Goal: Transaction & Acquisition: Purchase product/service

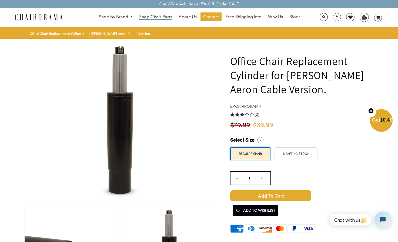
click at [154, 18] on span "Shop Chair Parts" at bounding box center [155, 17] width 33 height 6
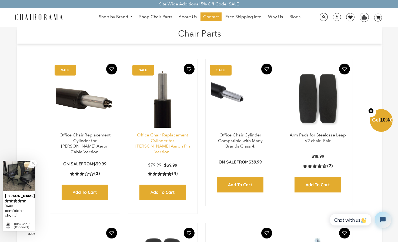
click at [159, 140] on link "Office Chair Replacement Cylinder for [PERSON_NAME] Aeron Pin Version." at bounding box center [162, 143] width 55 height 22
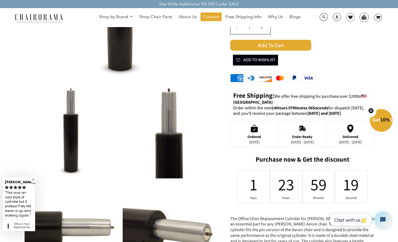
scroll to position [116, 0]
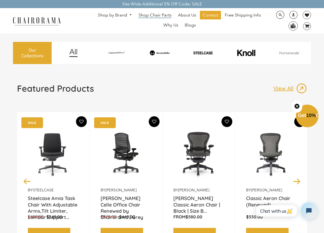
click at [156, 15] on span "Shop Chair Parts" at bounding box center [154, 15] width 33 height 6
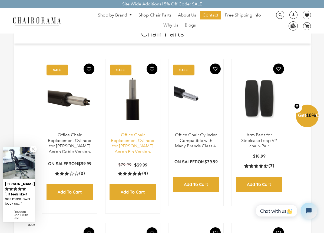
click at [133, 139] on link "Office Chair Replacement Cylinder for [PERSON_NAME] Aeron Pin Version." at bounding box center [133, 143] width 44 height 22
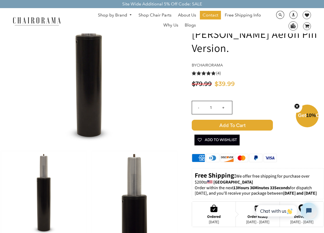
scroll to position [59, 0]
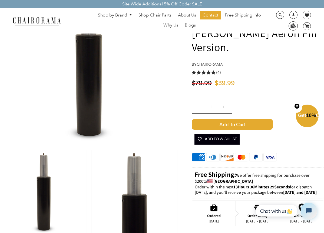
click at [242, 119] on span "Add to Cart" at bounding box center [232, 124] width 81 height 11
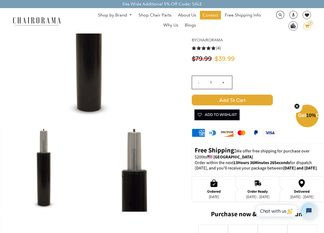
scroll to position [83, 0]
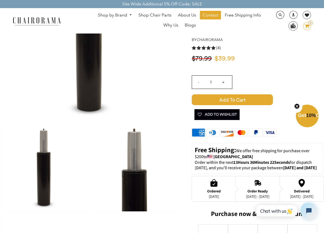
click at [308, 27] on icon at bounding box center [307, 26] width 5 height 4
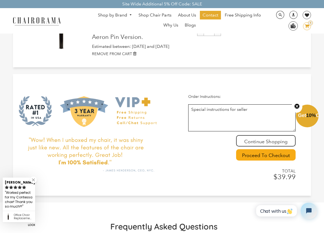
scroll to position [58, 0]
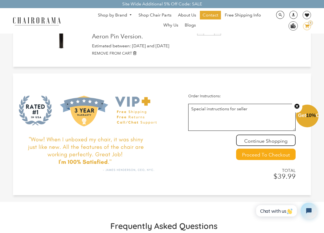
click at [253, 153] on input "Proceed To Checkout" at bounding box center [265, 154] width 59 height 11
